Goal: Information Seeking & Learning: Get advice/opinions

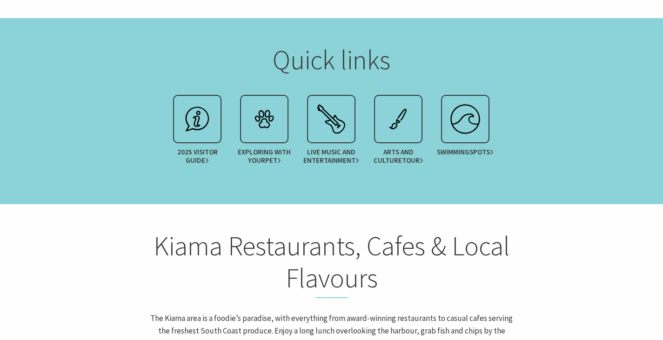
scroll to position [1142, 0]
click at [264, 101] on link "Exploring with your Pet" at bounding box center [264, 132] width 67 height 74
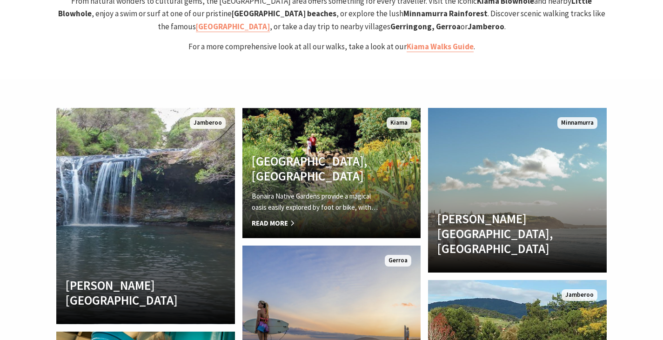
scroll to position [1973, 0]
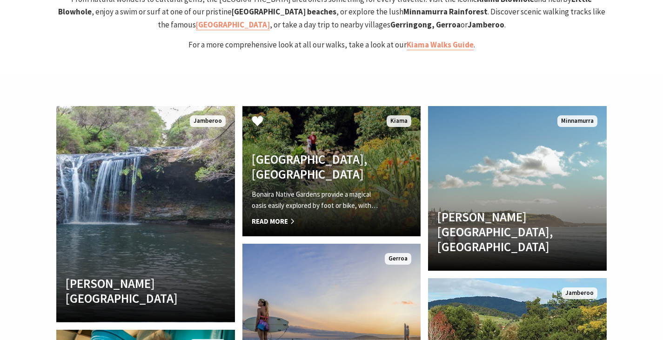
click at [276, 216] on span "Read More" at bounding box center [318, 221] width 133 height 11
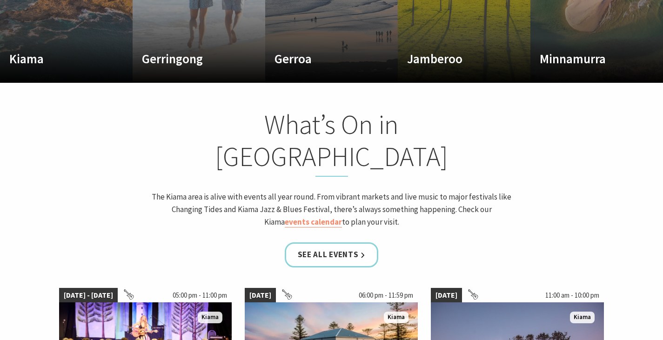
scroll to position [408, 0]
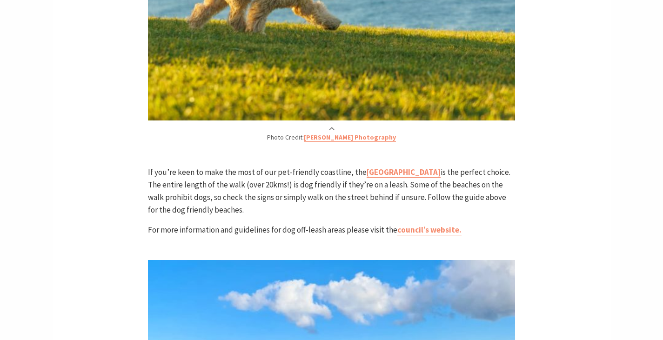
scroll to position [1589, 0]
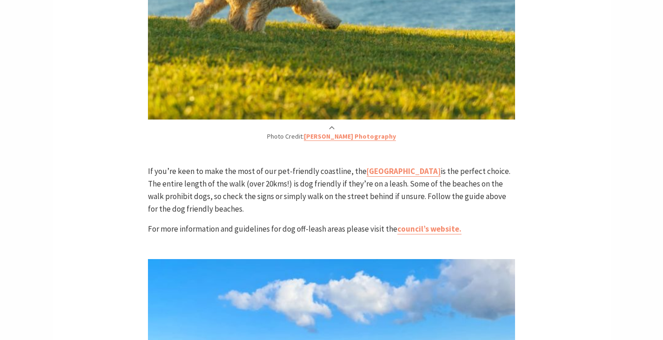
click at [350, 166] on span "is the perfect choice. The entire length of the walk (over 20kms!) is dog frien…" at bounding box center [329, 190] width 363 height 48
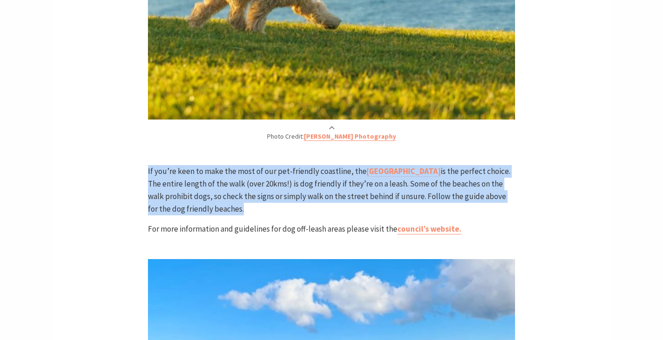
click at [350, 166] on span "is the perfect choice. The entire length of the walk (over 20kms!) is dog frien…" at bounding box center [329, 190] width 363 height 48
drag, startPoint x: 355, startPoint y: 126, endPoint x: 303, endPoint y: 121, distance: 51.8
click at [303, 166] on span "is the perfect choice. The entire length of the walk (over 20kms!) is dog frien…" at bounding box center [329, 190] width 363 height 48
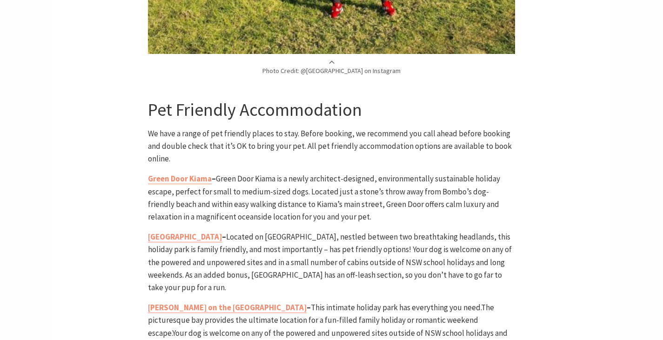
scroll to position [2163, 0]
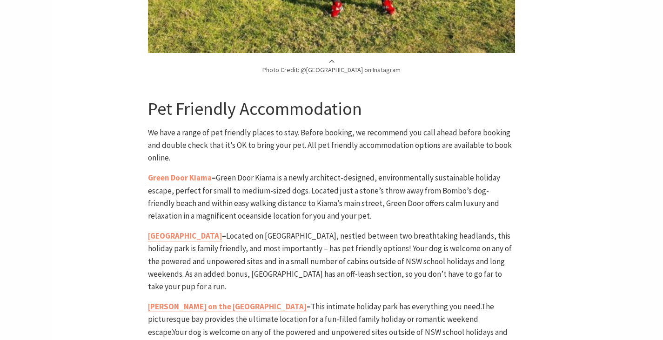
click at [270, 173] on span "Green Door Kiama is a newly architect-designed, environmentally sustainable hol…" at bounding box center [324, 197] width 352 height 48
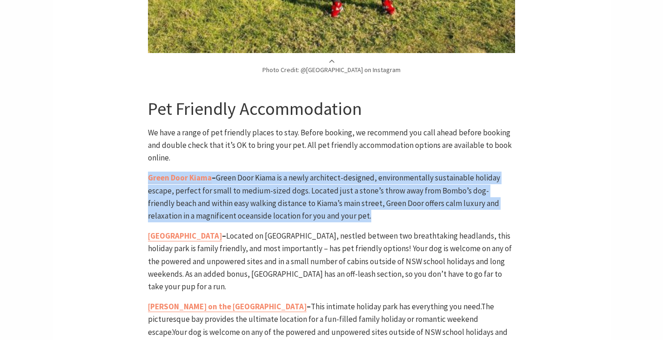
click at [270, 173] on span "Green Door Kiama is a newly architect-designed, environmentally sustainable hol…" at bounding box center [324, 197] width 352 height 48
click at [317, 173] on span "Green Door Kiama is a newly architect-designed, environmentally sustainable hol…" at bounding box center [324, 197] width 352 height 48
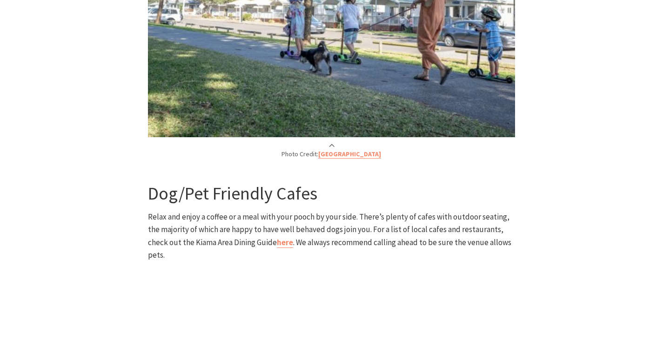
scroll to position [2933, 0]
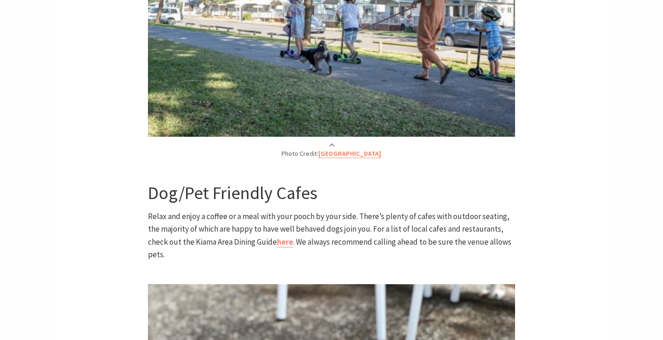
click at [317, 211] on span "Relax and enjoy a coffee or a meal with your pooch by your side. There’s plenty…" at bounding box center [330, 235] width 364 height 48
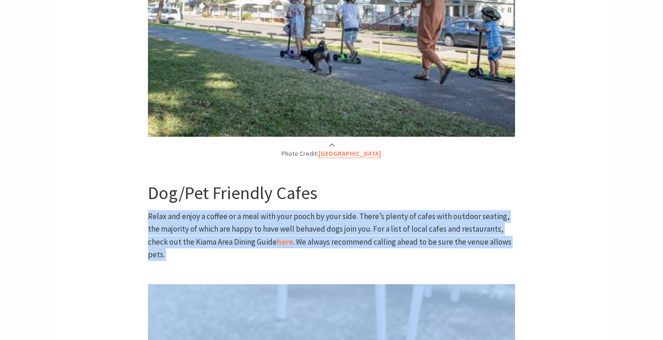
click at [317, 211] on span "Relax and enjoy a coffee or a meal with your pooch by your side. There’s plenty…" at bounding box center [330, 235] width 364 height 48
click at [382, 211] on span "Relax and enjoy a coffee or a meal with your pooch by your side. There’s plenty…" at bounding box center [330, 235] width 364 height 48
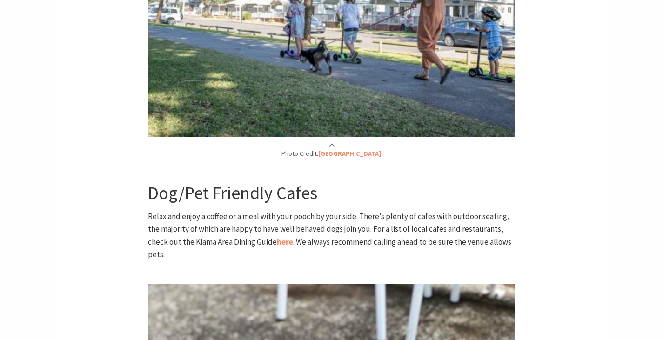
click at [250, 211] on span "Relax and enjoy a coffee or a meal with your pooch by your side. There’s plenty…" at bounding box center [330, 235] width 364 height 48
click at [334, 210] on p "Relax and enjoy a coffee or a meal with your pooch by your side. There’s plenty…" at bounding box center [331, 235] width 367 height 51
click at [162, 211] on span "Relax and enjoy a coffee or a meal with your pooch by your side. There’s plenty…" at bounding box center [330, 235] width 364 height 48
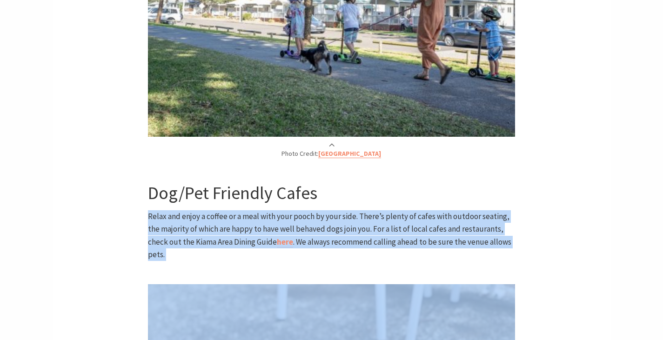
drag, startPoint x: 162, startPoint y: 128, endPoint x: 216, endPoint y: 127, distance: 54.5
click at [216, 211] on span "Relax and enjoy a coffee or a meal with your pooch by your side. There’s plenty…" at bounding box center [330, 235] width 364 height 48
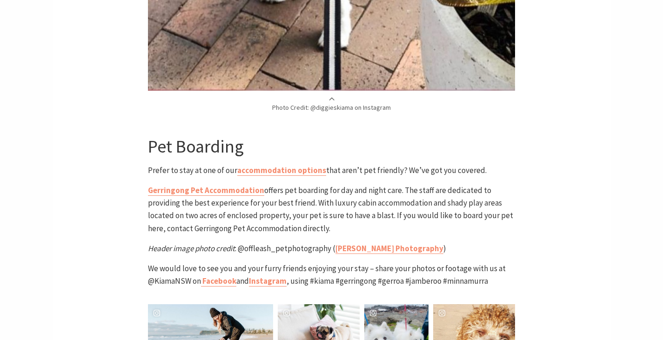
scroll to position [3555, 0]
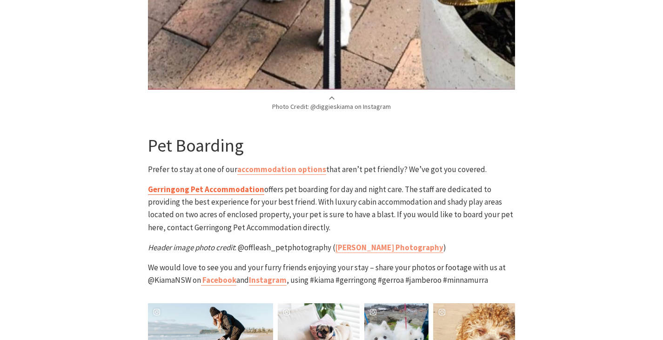
click at [211, 184] on link "Gerringong Pet Accommodation" at bounding box center [206, 189] width 116 height 11
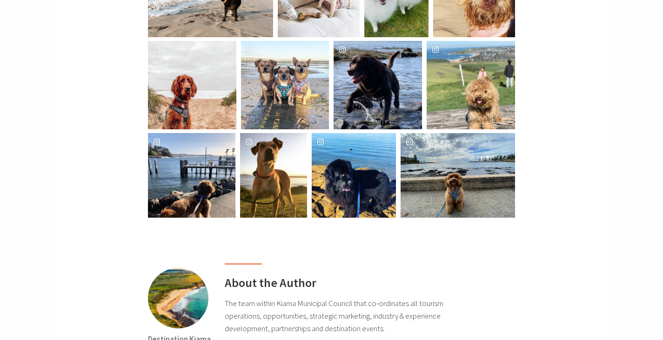
scroll to position [3903, 0]
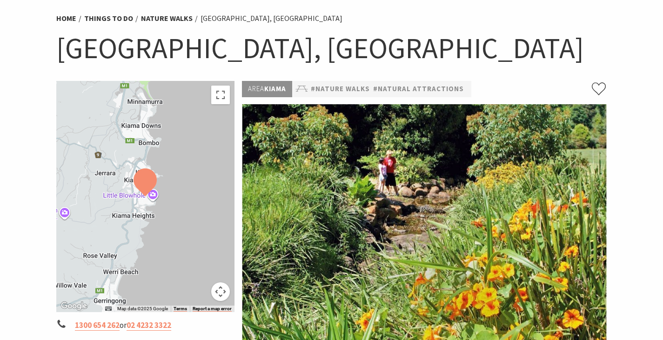
scroll to position [69, 0]
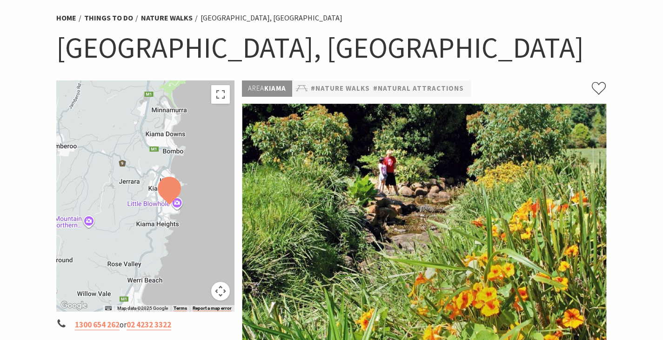
drag, startPoint x: 146, startPoint y: 232, endPoint x: 172, endPoint y: 240, distance: 27.2
click at [172, 240] on div at bounding box center [145, 196] width 179 height 231
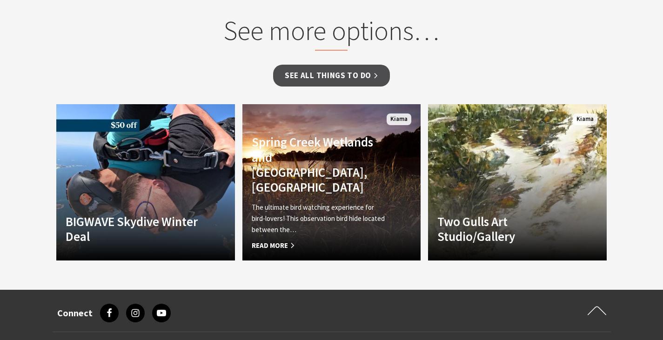
scroll to position [663, 0]
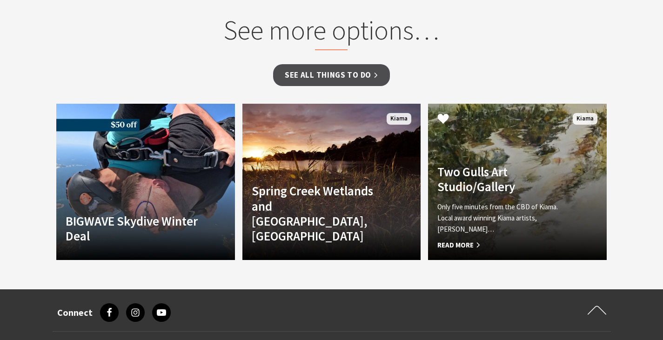
click at [464, 193] on h4 "Two Gulls Art Studio/Gallery" at bounding box center [504, 179] width 133 height 30
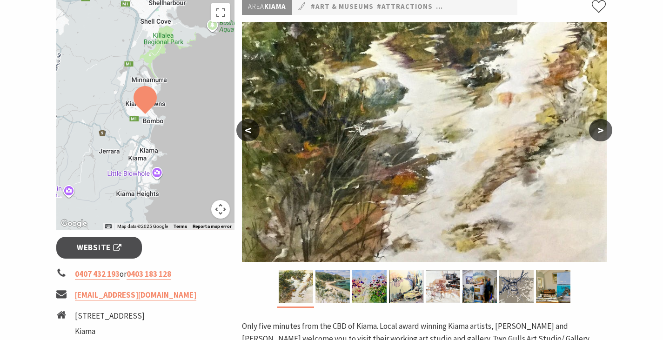
scroll to position [150, 0]
click at [317, 291] on img at bounding box center [333, 287] width 34 height 33
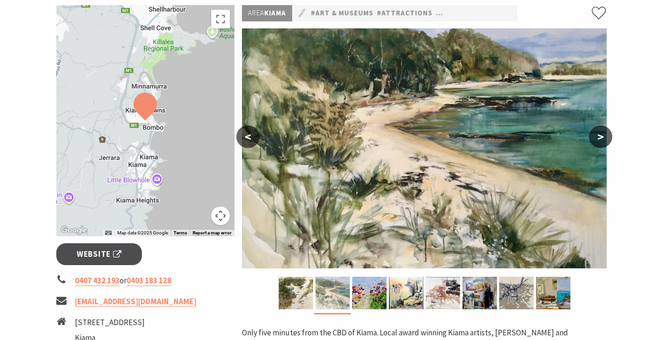
scroll to position [143, 0]
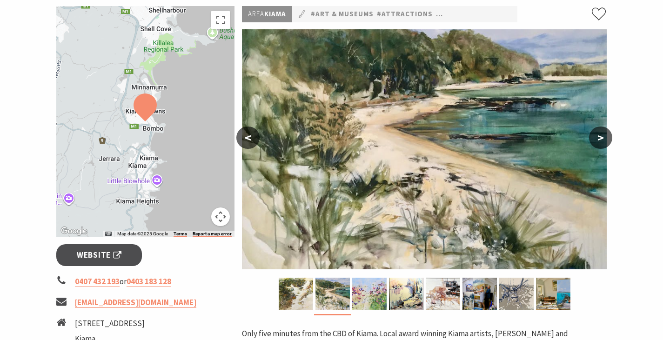
click at [366, 302] on img at bounding box center [369, 294] width 34 height 33
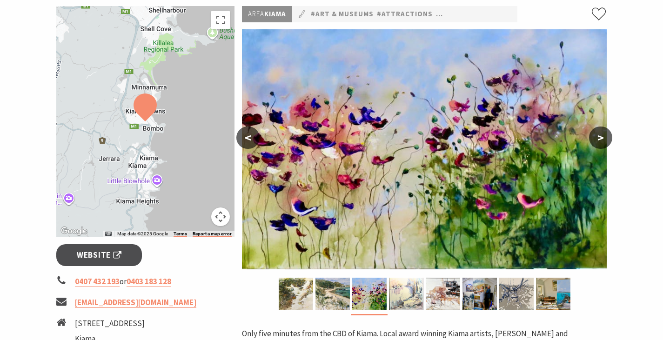
click at [398, 298] on img at bounding box center [406, 294] width 34 height 33
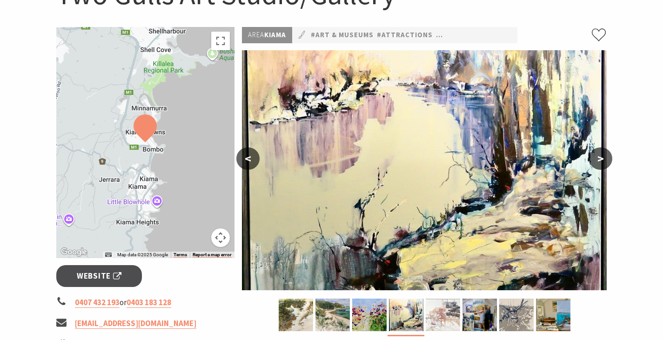
scroll to position [122, 0]
click at [435, 317] on img at bounding box center [443, 315] width 34 height 33
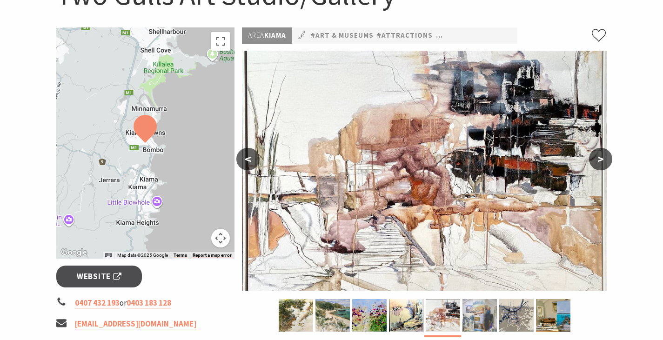
click at [480, 313] on img at bounding box center [480, 315] width 34 height 33
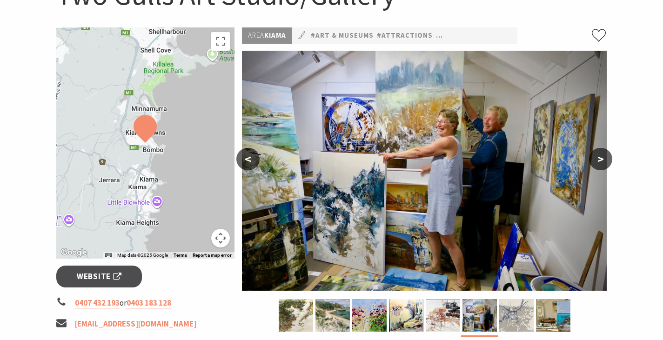
click at [508, 329] on img at bounding box center [516, 315] width 34 height 33
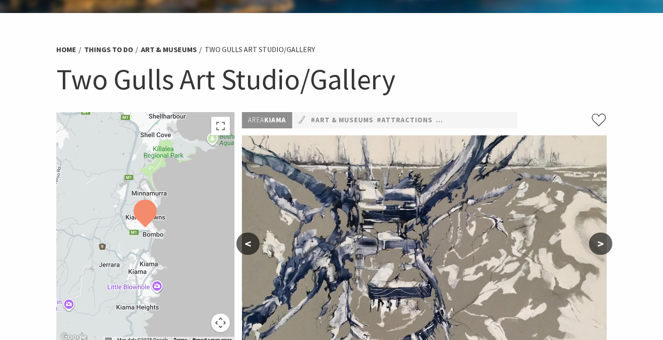
scroll to position [0, 0]
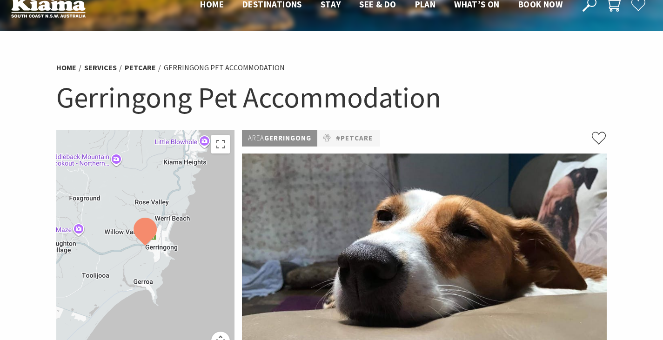
scroll to position [20, 0]
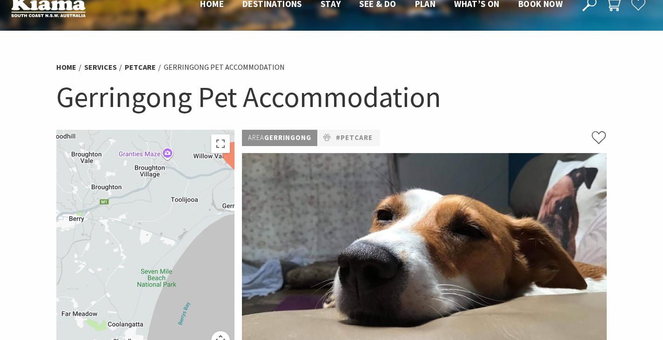
drag, startPoint x: 159, startPoint y: 225, endPoint x: 248, endPoint y: 148, distance: 117.2
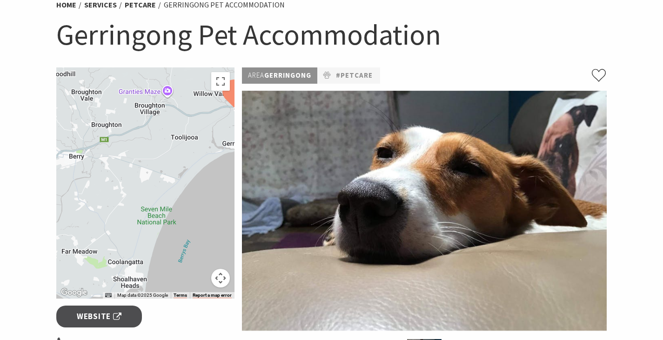
scroll to position [83, 0]
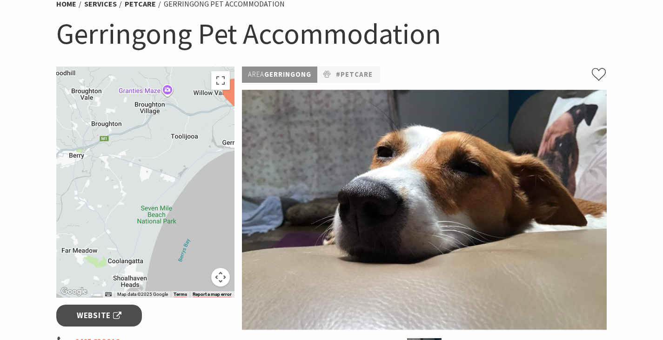
click at [224, 275] on button "Map camera controls" at bounding box center [220, 277] width 19 height 19
